Goal: Task Accomplishment & Management: Complete application form

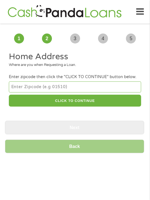
click at [88, 87] on input "number" at bounding box center [75, 86] width 132 height 11
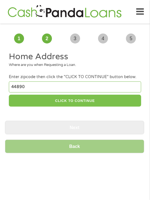
type input "44890"
click at [71, 100] on button "CLICK TO CONTINUE" at bounding box center [75, 101] width 132 height 12
type input "44890"
type input "Willard"
select select "Ohio"
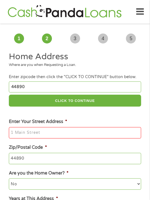
click at [56, 133] on input "Enter Your Street Address *" at bounding box center [75, 133] width 132 height 12
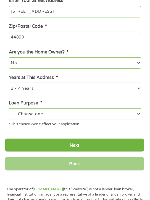
scroll to position [125, 0]
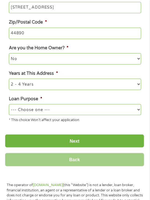
type input "4041 BULLHEAD RD"
click at [93, 88] on select "1 Year or less 1 - 2 Years 2 - 4 Years Over 4 Years" at bounding box center [75, 84] width 132 height 11
select select "60months"
click at [9, 79] on select "1 Year or less 1 - 2 Years 2 - 4 Years Over 4 Years" at bounding box center [75, 84] width 132 height 11
click at [57, 113] on select "--- Choose one --- Pay Bills Debt Consolidation Home Improvement Major Purchase…" at bounding box center [75, 109] width 132 height 11
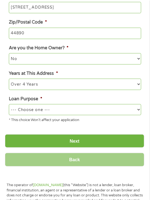
select select "homeimprovement"
click at [9, 105] on select "--- Choose one --- Pay Bills Debt Consolidation Home Improvement Major Purchase…" at bounding box center [75, 109] width 132 height 11
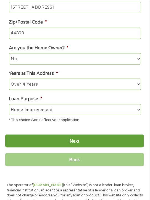
click at [75, 139] on input "Next" at bounding box center [75, 141] width 140 height 14
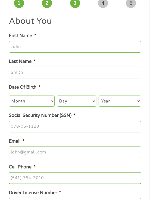
scroll to position [0, 0]
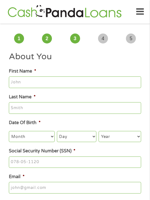
click at [48, 85] on input "First Name *" at bounding box center [75, 82] width 132 height 12
type input "rebecca"
click at [80, 108] on input "Last Name *" at bounding box center [75, 108] width 132 height 12
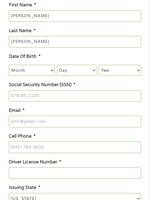
scroll to position [80, 0]
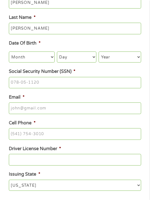
type input "cramer"
click at [41, 59] on select "Month 1 2 3 4 5 6 7 8 9 10 11 12" at bounding box center [32, 57] width 46 height 11
select select "4"
click at [9, 52] on select "Month 1 2 3 4 5 6 7 8 9 10 11 12" at bounding box center [32, 57] width 46 height 11
click at [92, 57] on select "Day 1 2 3 4 5 6 7 8 9 10 11 12 13 14 15 16 17 18 19 20 21 22 23 24 25 26 27 28 …" at bounding box center [77, 57] width 40 height 11
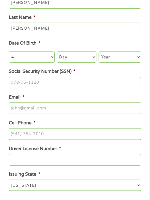
select select "14"
click at [57, 52] on select "Day 1 2 3 4 5 6 7 8 9 10 11 12 13 14 15 16 17 18 19 20 21 22 23 24 25 26 27 28 …" at bounding box center [77, 57] width 40 height 11
click at [129, 58] on select "Year 2007 2006 2005 2004 2003 2002 2001 2000 1999 1998 1997 1996 1995 1994 1993…" at bounding box center [120, 57] width 42 height 11
select select "1992"
click at [99, 52] on select "Year 2007 2006 2005 2004 2003 2002 2001 2000 1999 1998 1997 1996 1995 1994 1993…" at bounding box center [120, 57] width 42 height 11
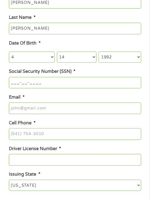
click at [76, 84] on input "___-__-____" at bounding box center [75, 83] width 132 height 12
click at [11, 85] on input "___-__-____" at bounding box center [75, 83] width 132 height 12
type input "295-94-6283"
click at [59, 109] on input "Email *" at bounding box center [75, 109] width 132 height 12
type input "softballgal50_2007@yahoo.com"
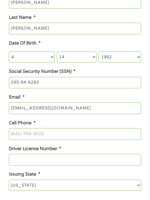
click at [48, 129] on li "Cell Phone *" at bounding box center [75, 130] width 140 height 20
click at [41, 133] on input "(___) ___-____" at bounding box center [75, 134] width 132 height 12
drag, startPoint x: 41, startPoint y: 133, endPoint x: 11, endPoint y: 137, distance: 30.4
click at [11, 137] on input "(___) ___-____" at bounding box center [75, 134] width 132 height 12
type input "(419) 217-9106"
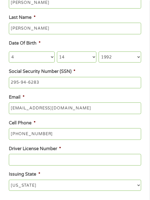
click at [61, 159] on input "Driver License Number *" at bounding box center [75, 160] width 132 height 12
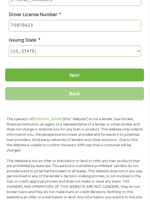
scroll to position [214, 0]
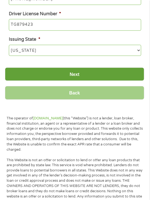
type input "TG879423"
click at [74, 80] on input "Next" at bounding box center [75, 75] width 140 height 14
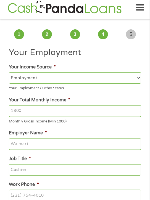
scroll to position [0, 0]
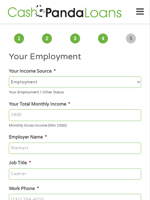
click at [76, 78] on select "--- Choose one --- Employment Self Employed Benefits" at bounding box center [75, 81] width 132 height 11
click at [9, 76] on select "--- Choose one --- Employment Self Employed Benefits" at bounding box center [75, 81] width 132 height 11
click at [49, 112] on input "Your Total Monthly Income *" at bounding box center [75, 115] width 132 height 12
type input "3"
type input "6500"
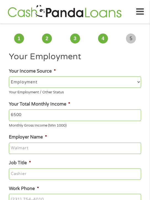
click at [51, 150] on input "Employer Name *" at bounding box center [75, 149] width 132 height 12
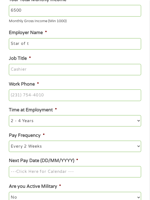
scroll to position [106, 0]
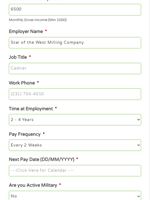
type input "Star of the West Milling Company"
click at [54, 69] on input "Job Title *" at bounding box center [75, 69] width 132 height 12
type input "Star of the West Milling Company"
click at [73, 95] on input "(___) ___-____" at bounding box center [75, 94] width 132 height 12
drag, startPoint x: 73, startPoint y: 95, endPoint x: 11, endPoint y: 95, distance: 62.1
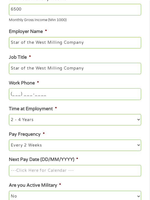
click at [11, 95] on input "(___) ___-____" at bounding box center [75, 94] width 132 height 12
type input "(419) 964-6000"
click at [79, 120] on select "--- Choose one --- 1 Year or less 1 - 2 Years 2 - 4 Years Over 4 Years" at bounding box center [75, 119] width 132 height 11
select select "60months"
click at [9, 116] on select "--- Choose one --- 1 Year or less 1 - 2 Years 2 - 4 Years Over 4 Years" at bounding box center [75, 119] width 132 height 11
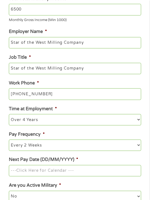
click at [62, 149] on select "--- Choose one --- Every 2 Weeks Every Week Monthly Semi-Monthly" at bounding box center [75, 145] width 132 height 11
click at [9, 141] on select "--- Choose one --- Every 2 Weeks Every Week Monthly Semi-Monthly" at bounding box center [75, 145] width 132 height 11
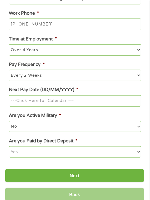
scroll to position [177, 0]
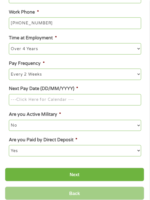
click at [67, 100] on input "Next Pay Date (DD/MM/YYYY) *" at bounding box center [75, 100] width 132 height 12
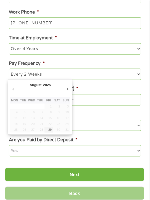
click at [67, 100] on abbr "Sun" at bounding box center [66, 100] width 6 height 3
type input "29/08/2025"
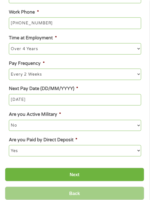
click at [55, 122] on select "No Yes" at bounding box center [75, 125] width 132 height 11
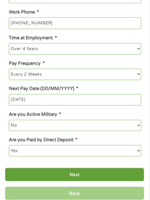
click at [81, 180] on input "Next" at bounding box center [75, 175] width 140 height 14
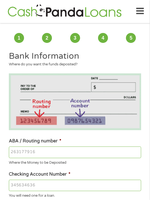
scroll to position [0, 0]
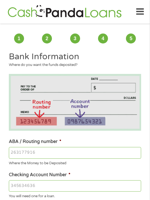
click at [69, 152] on input "ABA / Routing number *" at bounding box center [75, 153] width 132 height 12
click at [73, 148] on input "ABA / Routing number *" at bounding box center [75, 153] width 132 height 12
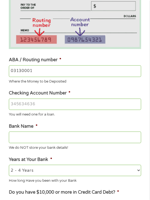
scroll to position [83, 0]
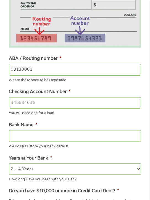
type input "031300012"
type input "PNCBANK NA"
type input "031300012"
click at [73, 103] on input "Checking Account Number *" at bounding box center [75, 103] width 132 height 12
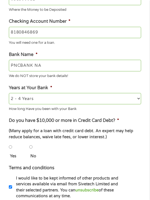
scroll to position [166, 0]
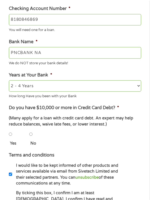
type input "8180846869"
click at [30, 135] on input "No" at bounding box center [30, 134] width 3 height 11
radio input "true"
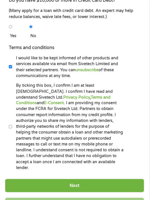
scroll to position [334, 0]
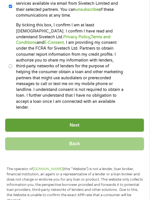
click at [84, 119] on input "Next" at bounding box center [75, 126] width 140 height 14
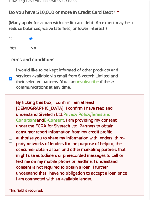
scroll to position [290, 0]
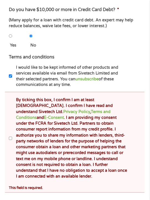
click at [11, 138] on input "By ticking this box, I confirm I am at least 18 years old. I confirm I have rea…" at bounding box center [10, 138] width 3 height 11
checkbox input "true"
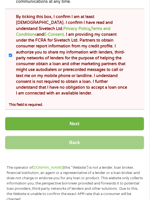
scroll to position [408, 0]
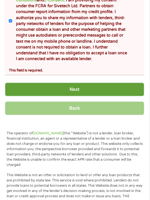
click at [82, 84] on input "Next" at bounding box center [75, 90] width 140 height 14
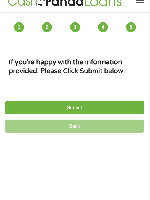
scroll to position [0, 0]
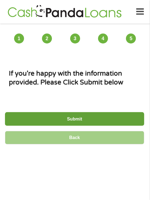
click at [70, 116] on input "Submit" at bounding box center [75, 119] width 140 height 14
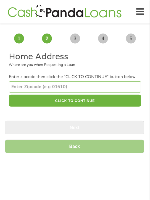
click at [77, 90] on input "number" at bounding box center [75, 86] width 132 height 11
drag, startPoint x: 8, startPoint y: 0, endPoint x: 78, endPoint y: 90, distance: 114.3
click at [78, 90] on input "number" at bounding box center [75, 86] width 132 height 11
click at [81, 86] on input "number" at bounding box center [75, 86] width 132 height 11
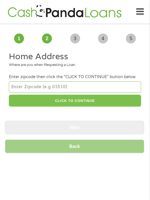
click at [72, 98] on button "CLICK TO CONTINUE" at bounding box center [75, 101] width 132 height 12
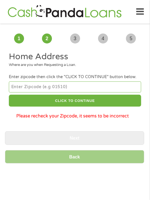
click at [75, 84] on input "number" at bounding box center [75, 86] width 132 height 11
click at [82, 88] on input "number" at bounding box center [75, 86] width 132 height 11
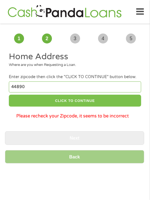
type input "44890"
click at [79, 104] on button "CLICK TO CONTINUE" at bounding box center [75, 101] width 132 height 12
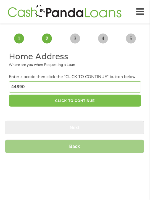
type input "44890"
type input "Willard"
select select "Ohio"
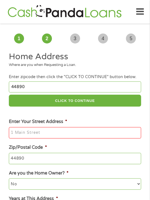
click at [81, 129] on input "Enter Your Street Address *" at bounding box center [75, 133] width 132 height 12
